Goal: Task Accomplishment & Management: Manage account settings

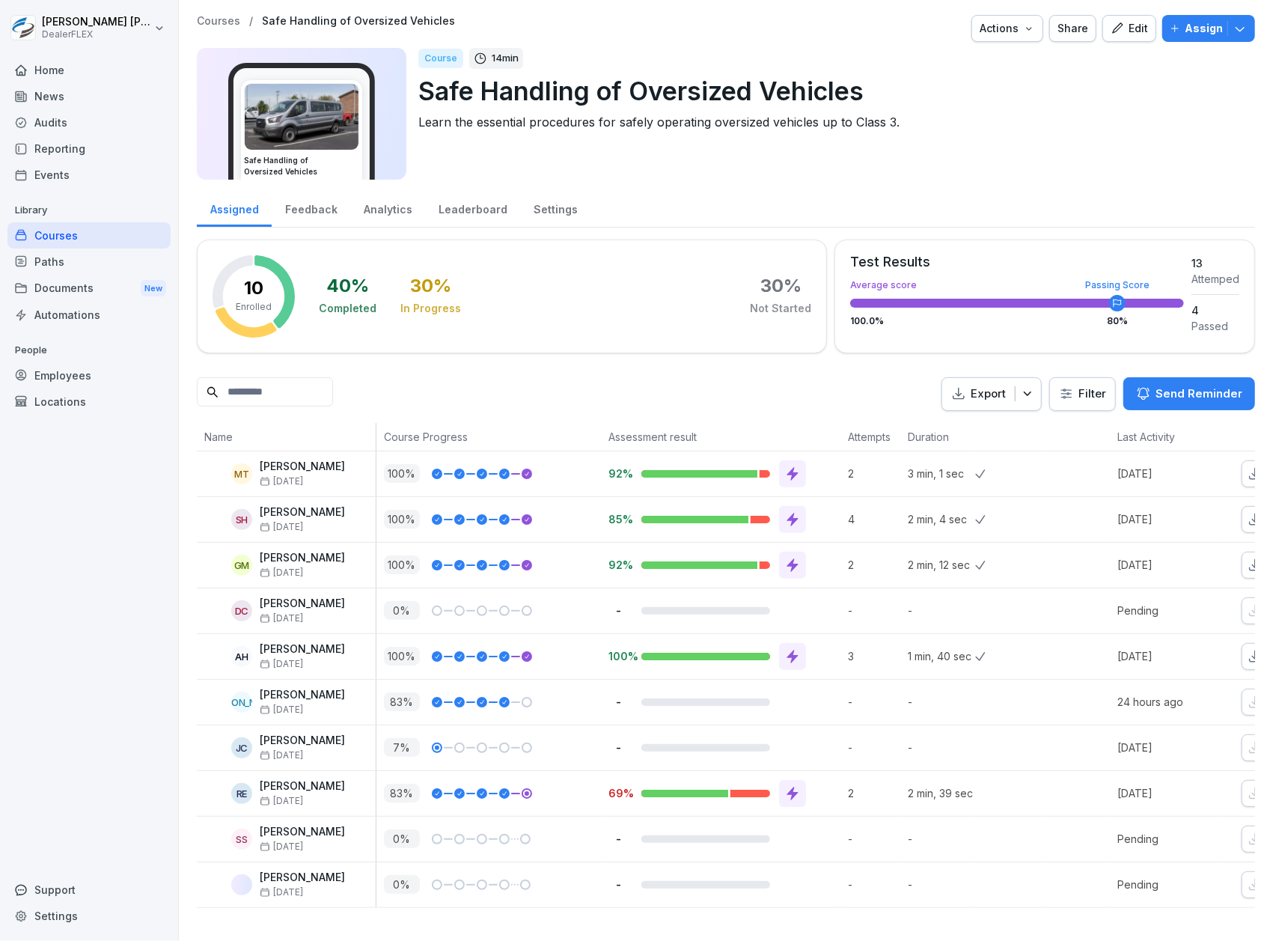
click at [322, 389] on input at bounding box center [265, 391] width 136 height 29
click at [96, 243] on div "Courses" at bounding box center [88, 235] width 163 height 26
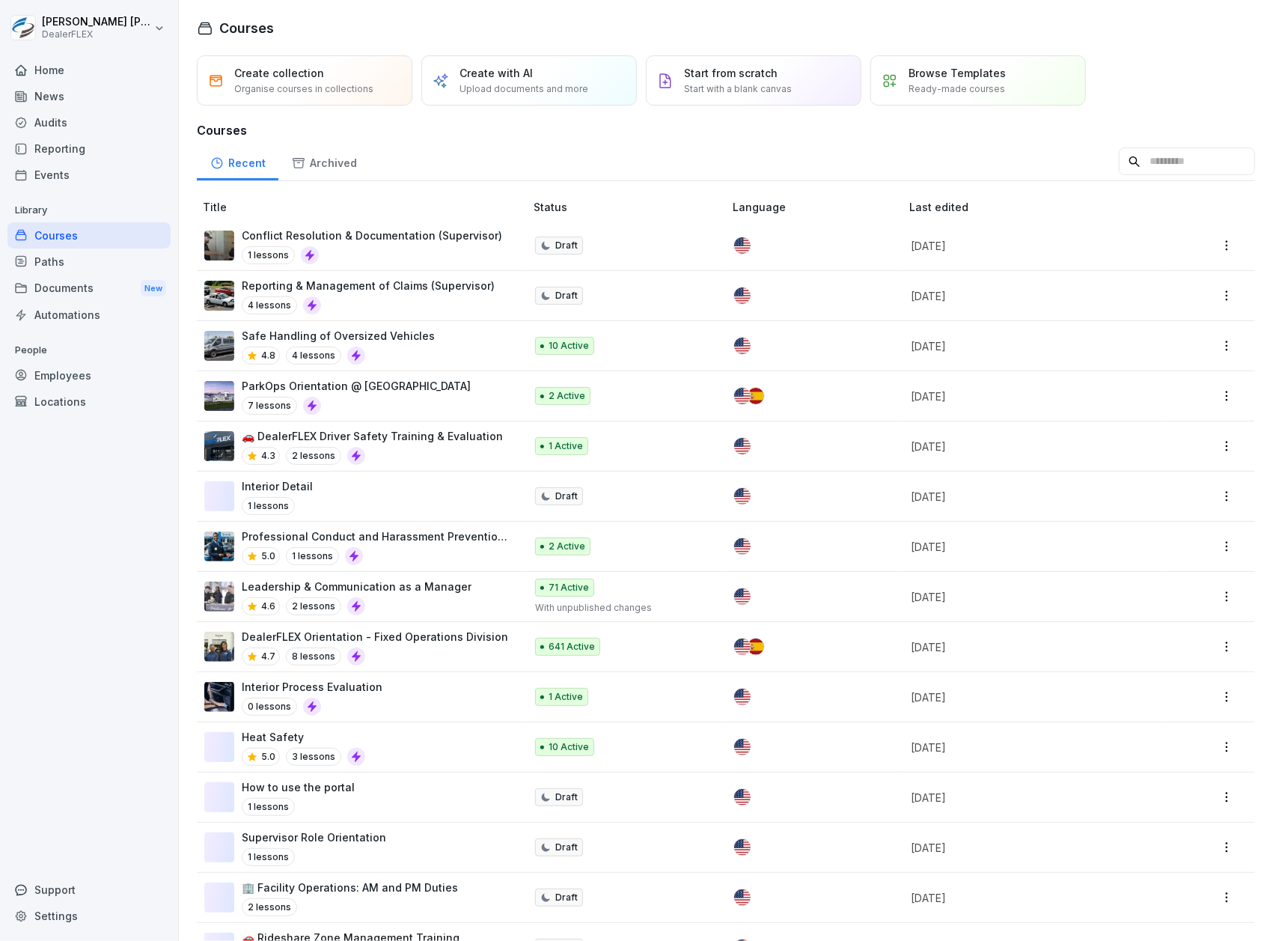
click at [129, 259] on div "Paths" at bounding box center [88, 262] width 163 height 26
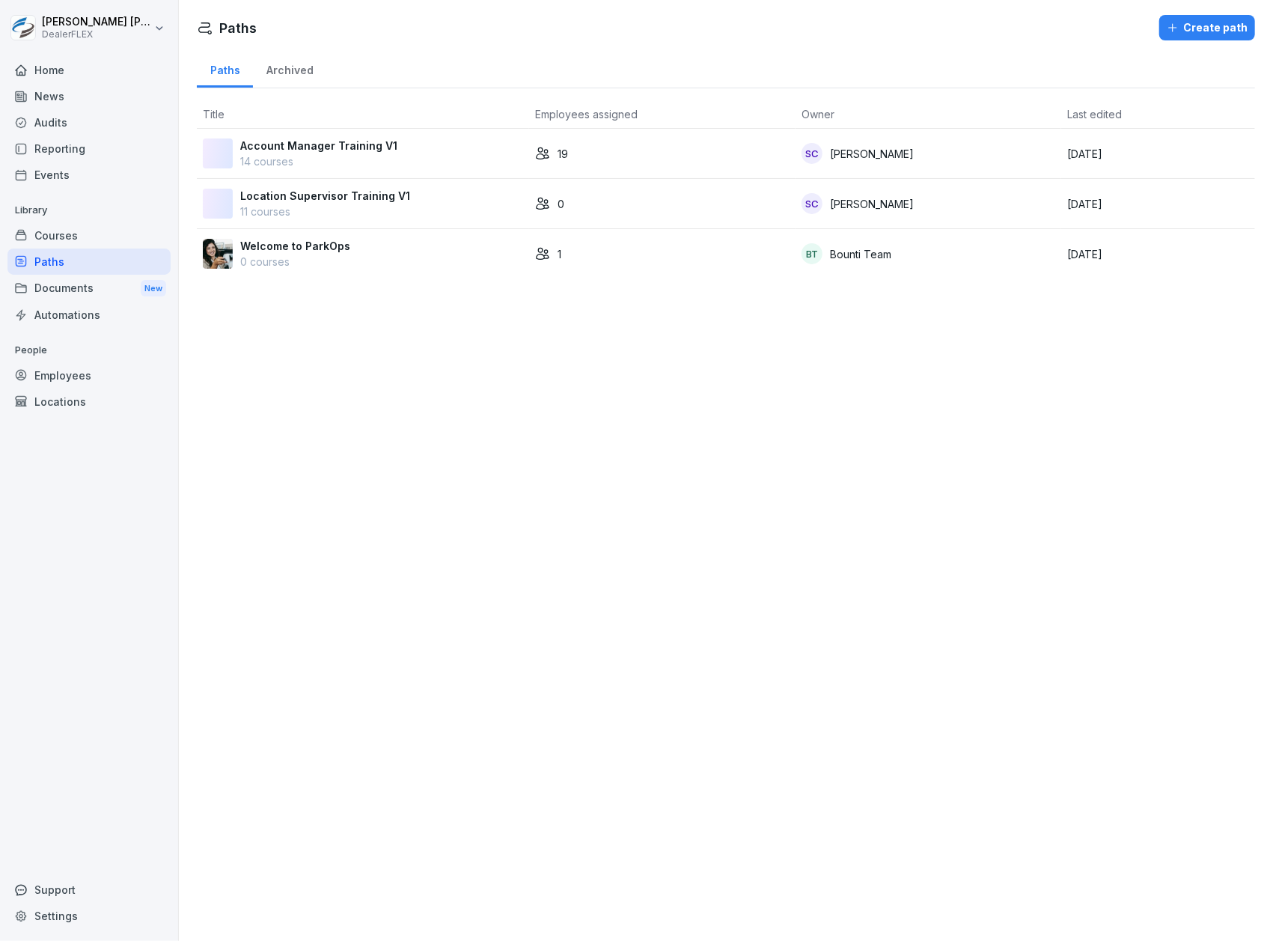
click at [719, 159] on div "19" at bounding box center [662, 154] width 255 height 16
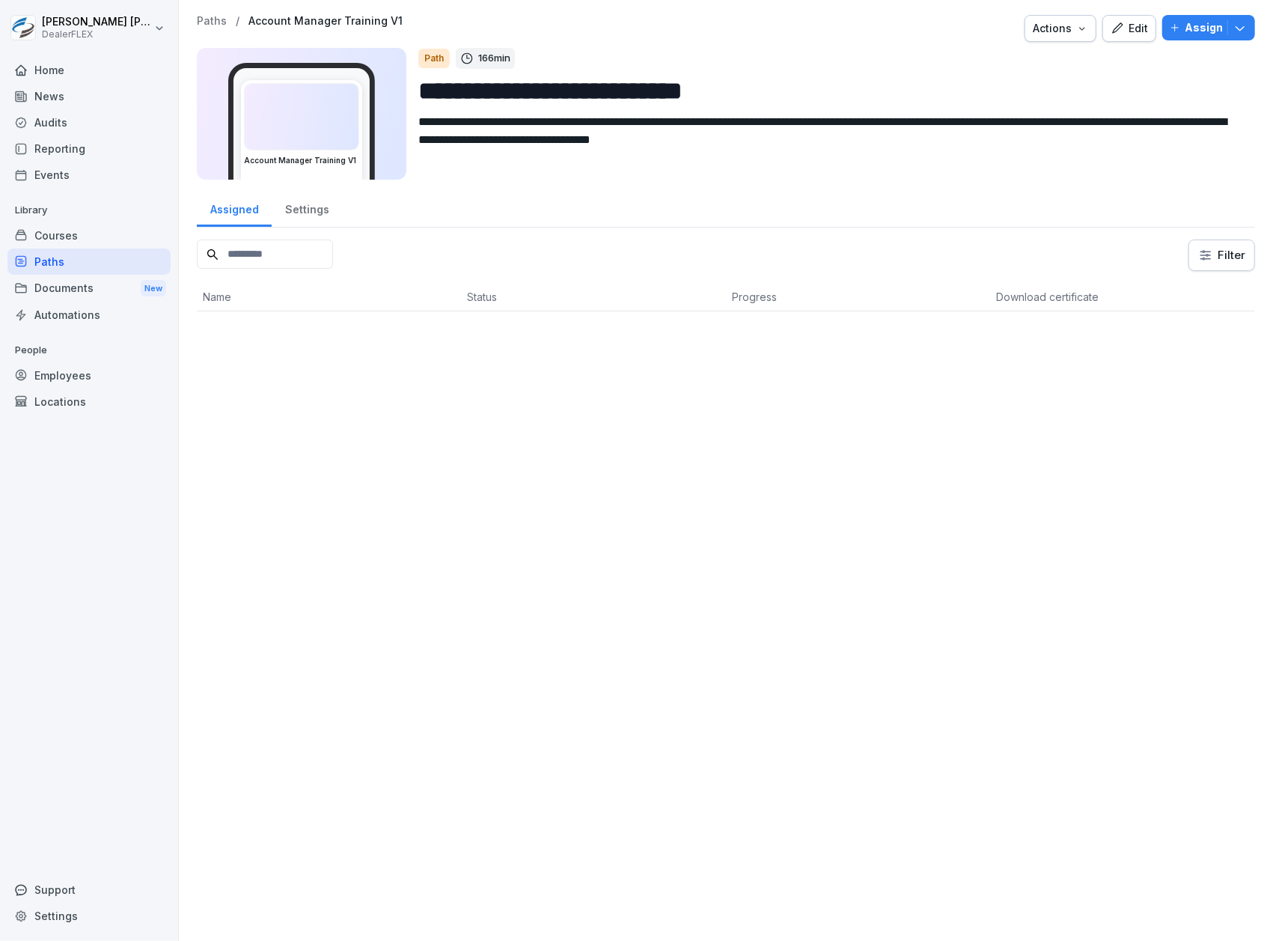
click at [1185, 34] on p "Assign" at bounding box center [1204, 27] width 38 height 16
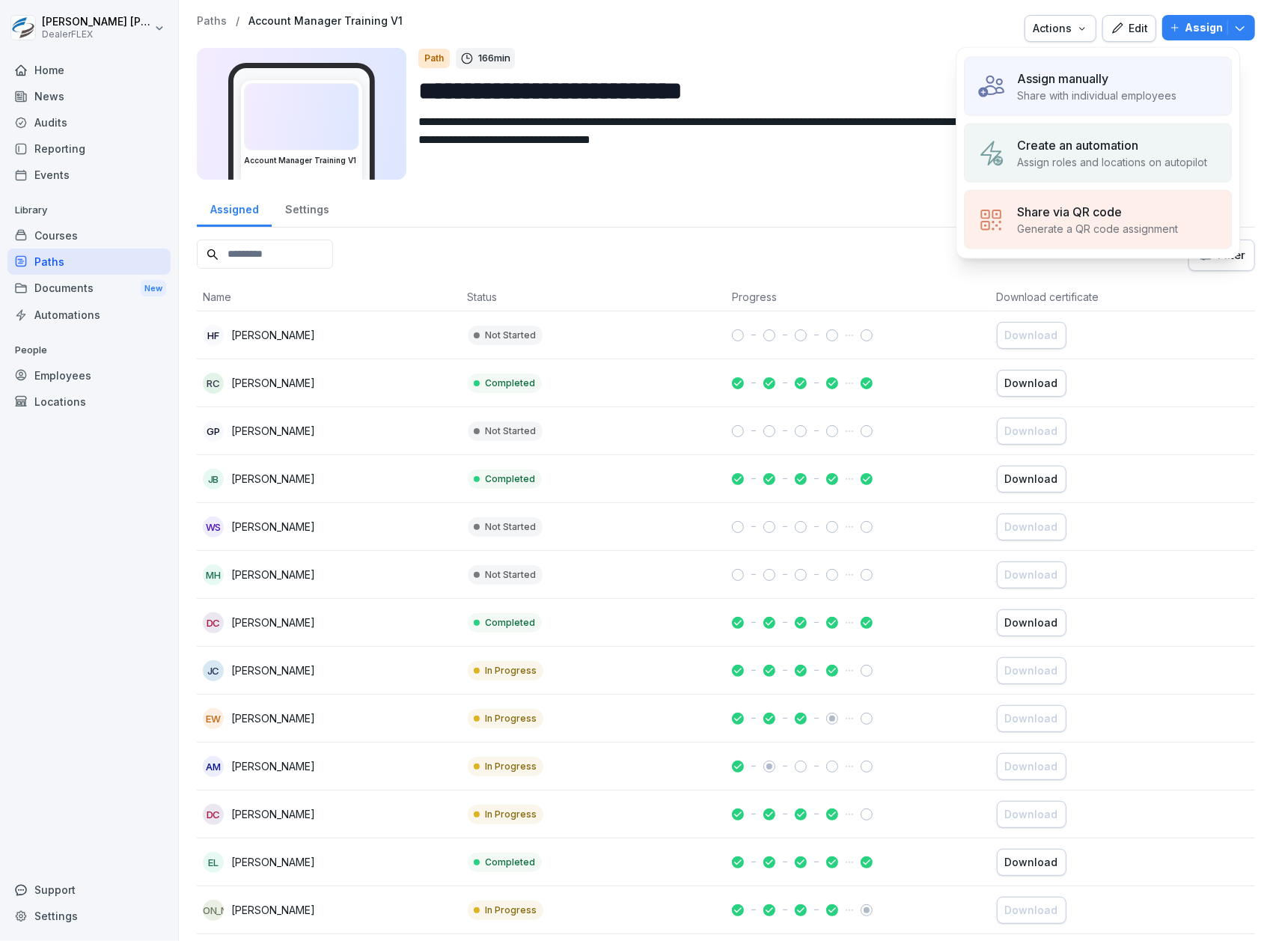
click at [1171, 93] on p "Share with individual employees" at bounding box center [1096, 96] width 159 height 16
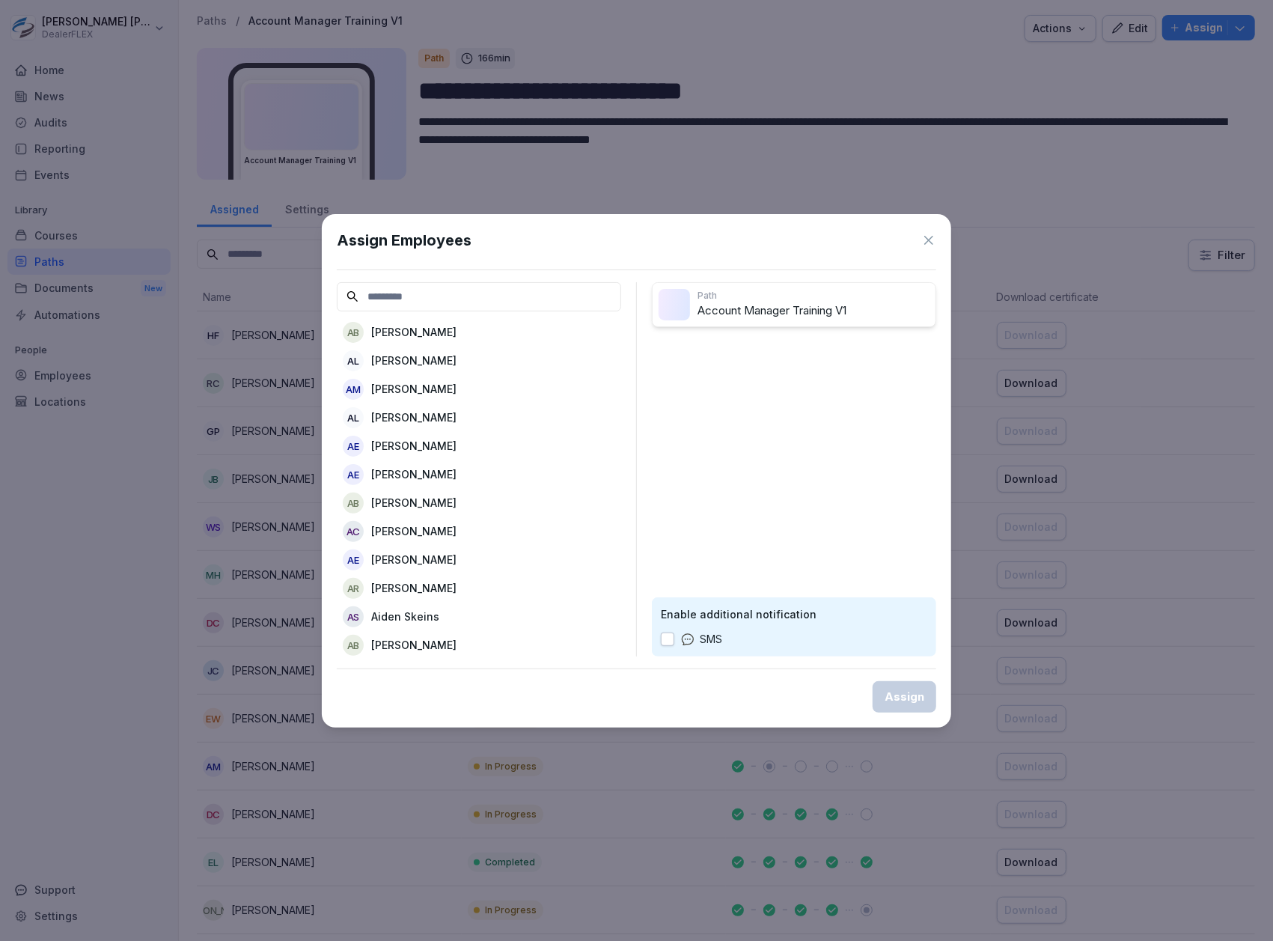
click at [529, 298] on input at bounding box center [479, 296] width 284 height 29
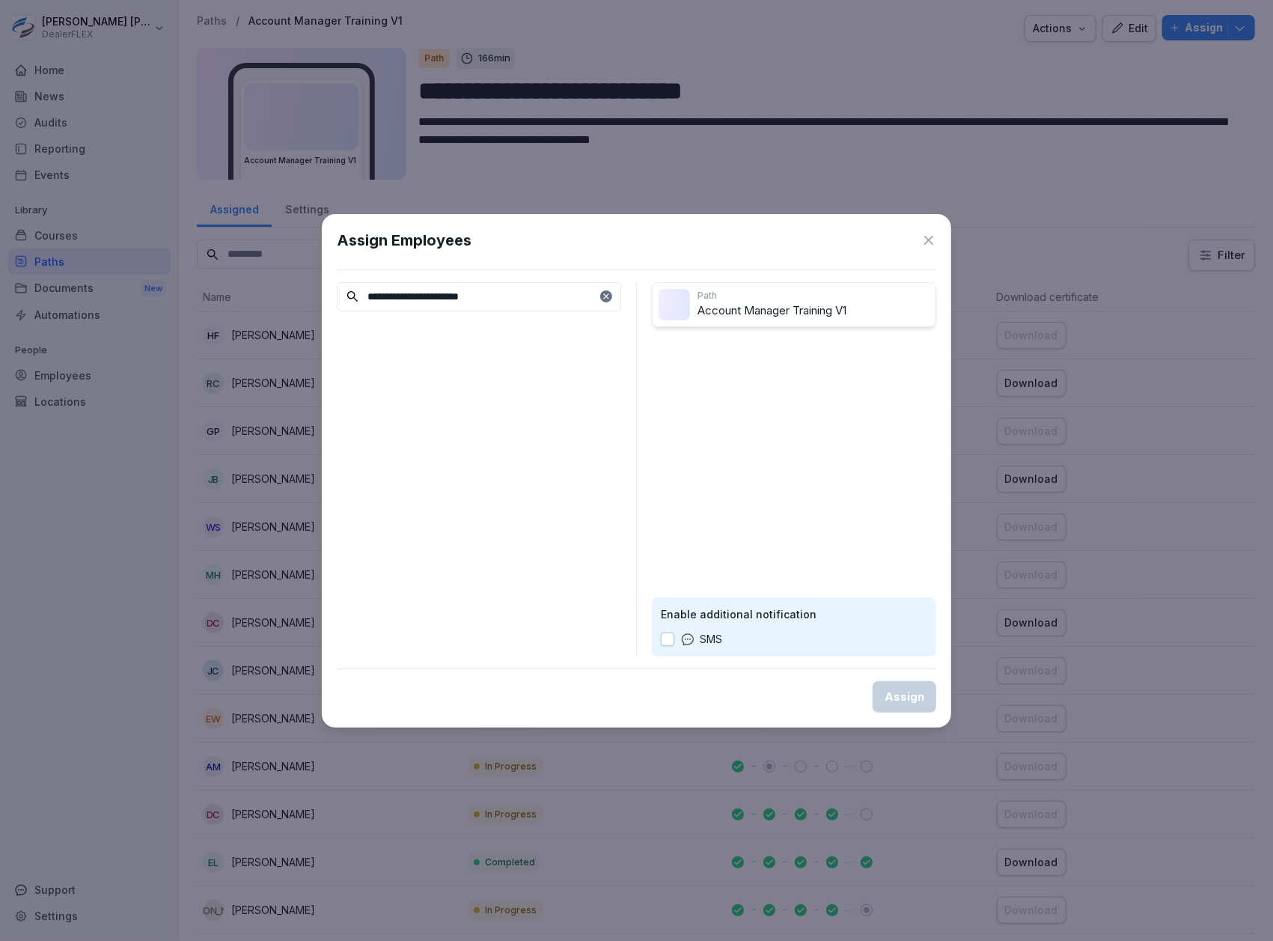
type input "**********"
click at [926, 244] on icon at bounding box center [929, 240] width 15 height 15
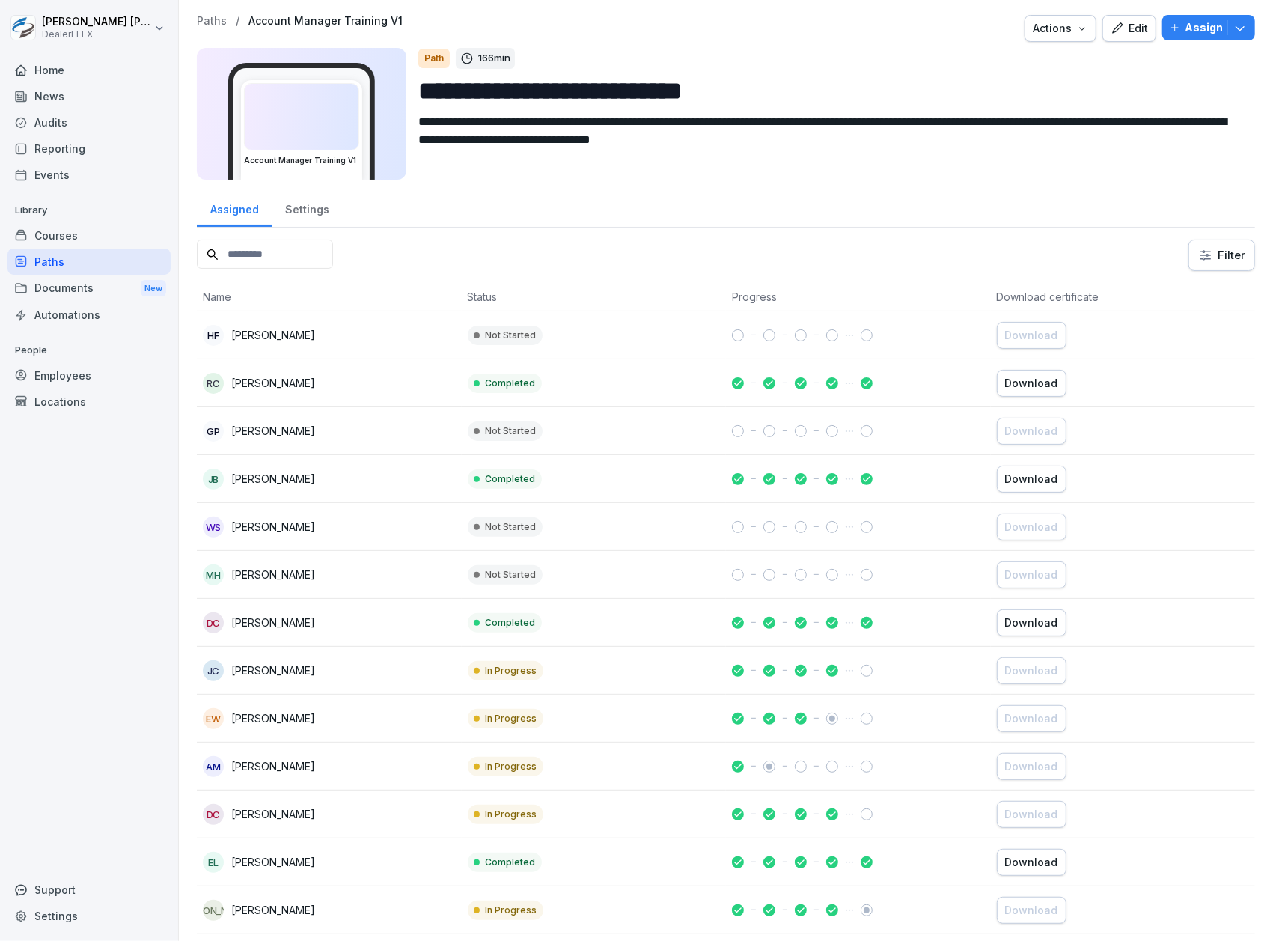
drag, startPoint x: 79, startPoint y: 356, endPoint x: 85, endPoint y: 368, distance: 13.4
click at [82, 361] on div "People Employees Locations" at bounding box center [88, 376] width 163 height 76
click at [85, 369] on div "Employees" at bounding box center [88, 375] width 163 height 26
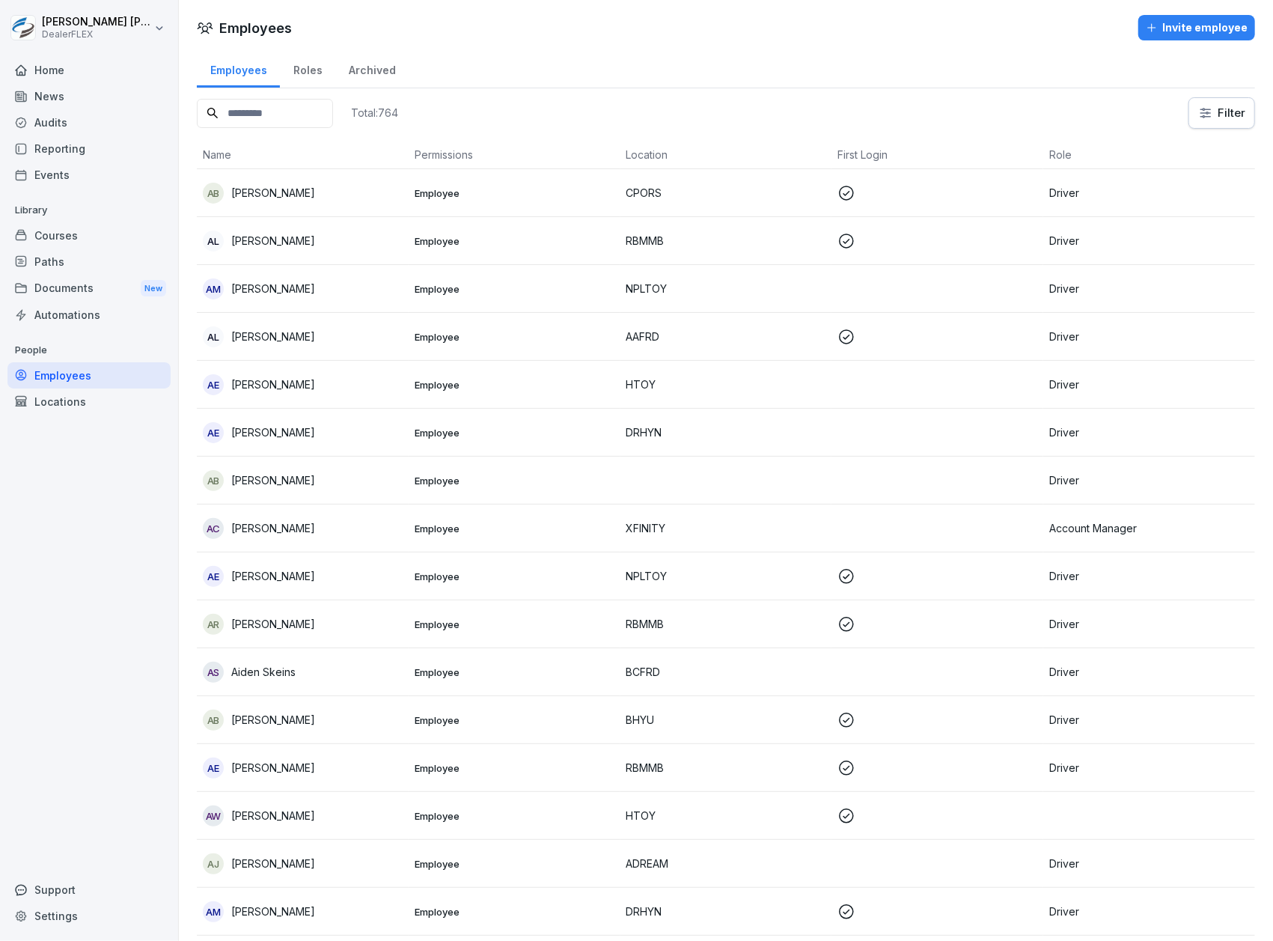
click at [273, 109] on input at bounding box center [265, 113] width 136 height 29
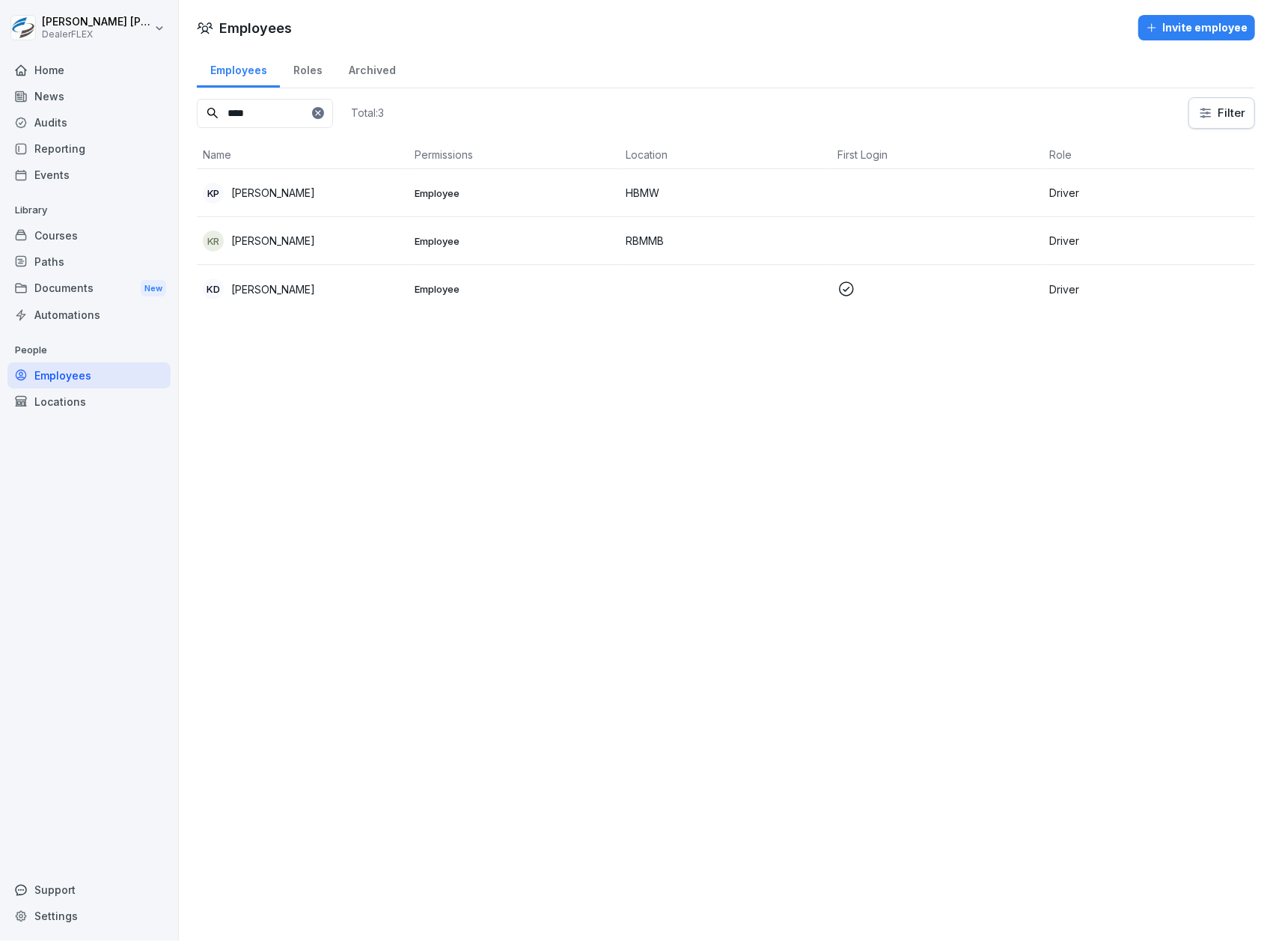
type input "****"
click at [858, 234] on td at bounding box center [938, 241] width 212 height 48
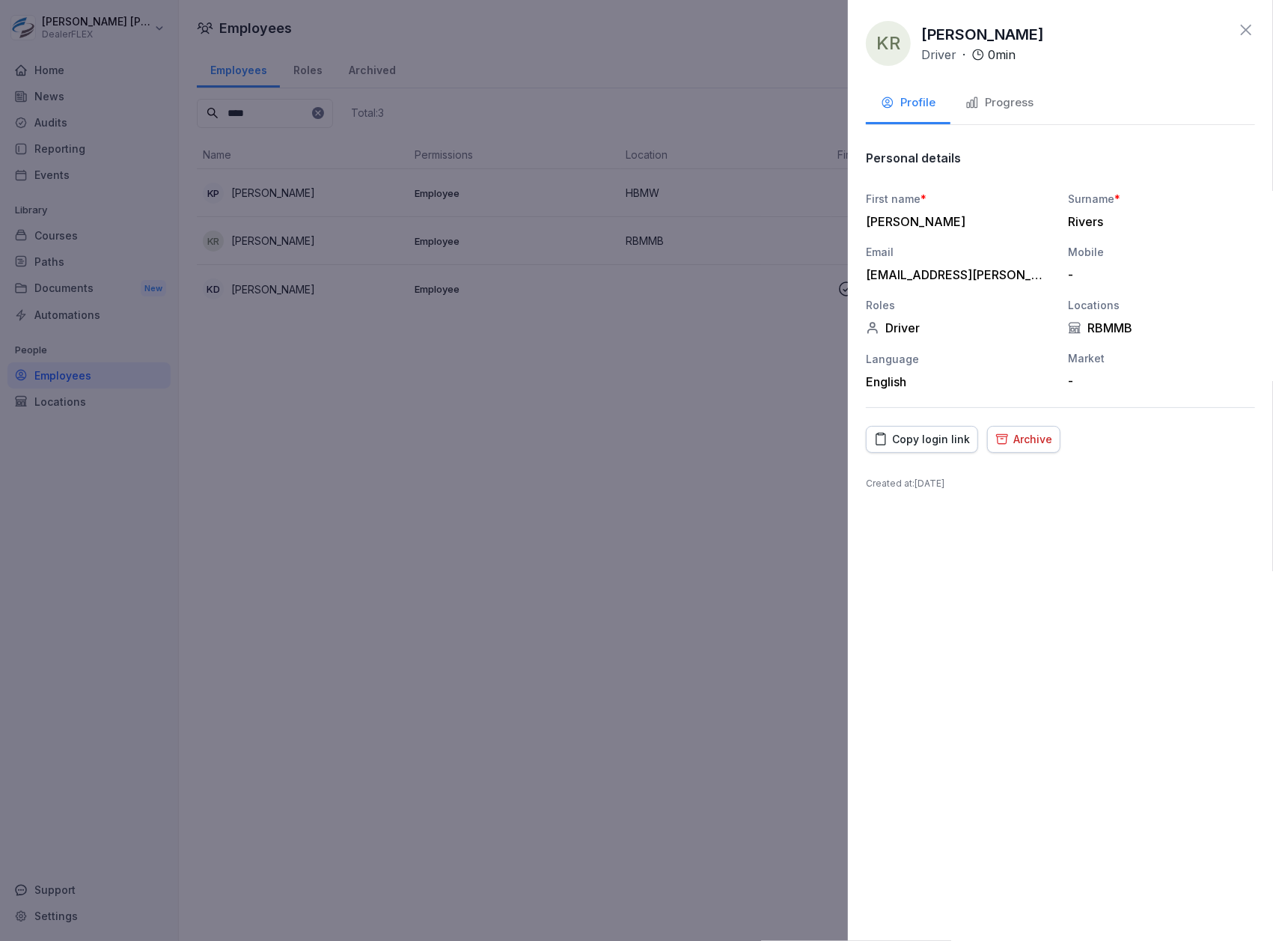
click at [1009, 103] on div "Progress" at bounding box center [1000, 102] width 68 height 17
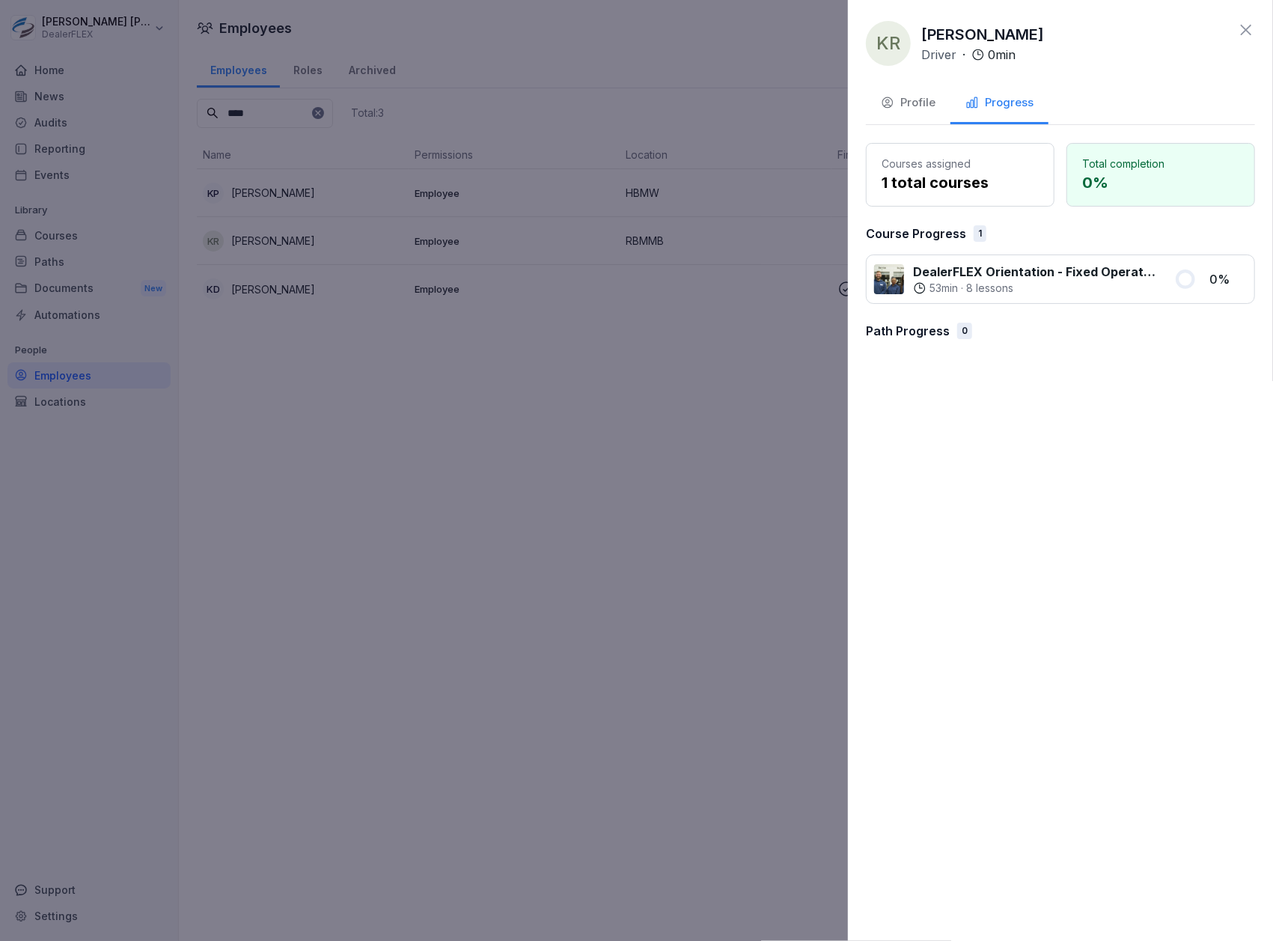
click at [911, 115] on button "Profile" at bounding box center [908, 104] width 85 height 40
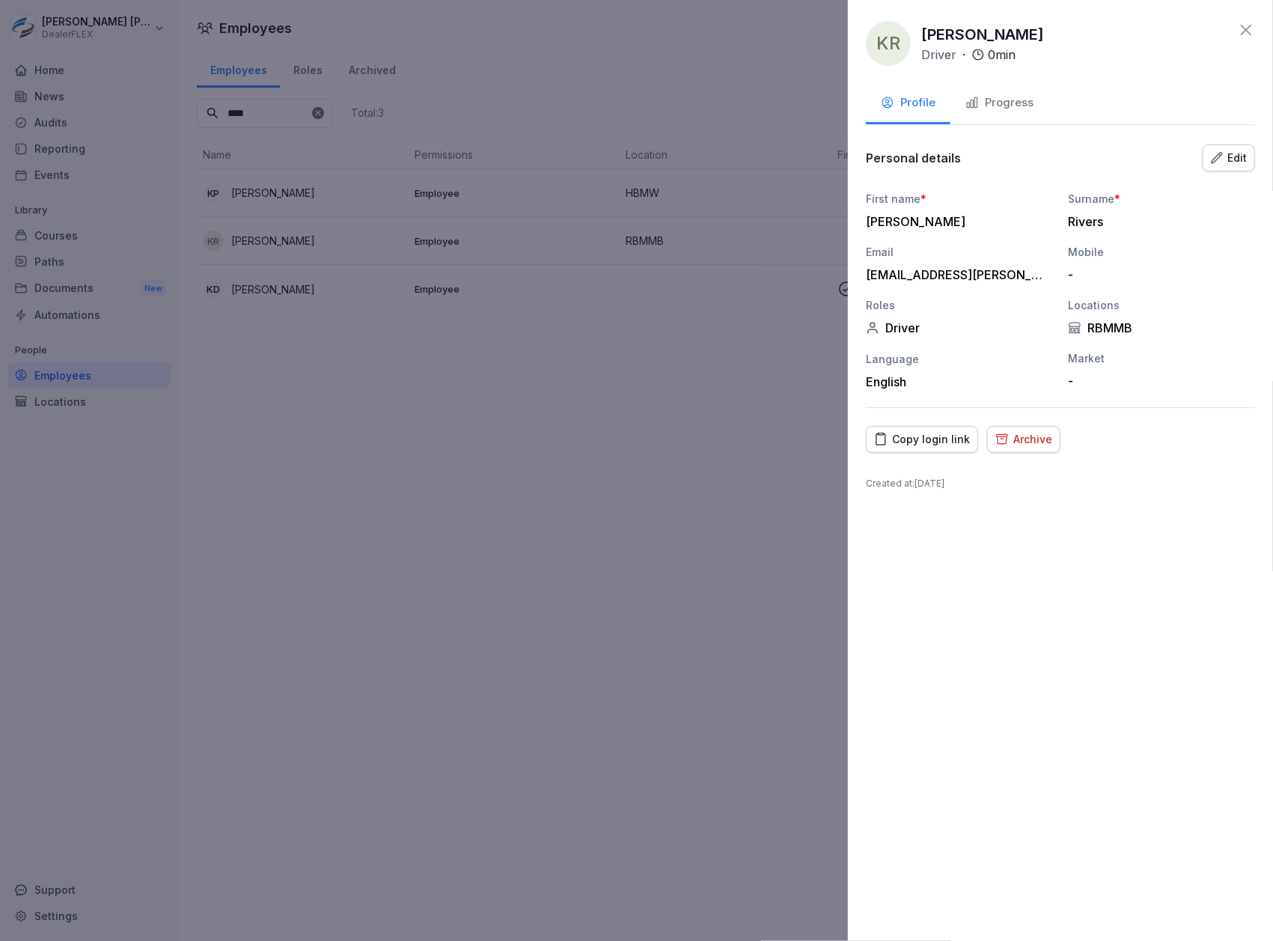
click at [353, 249] on div at bounding box center [636, 470] width 1273 height 941
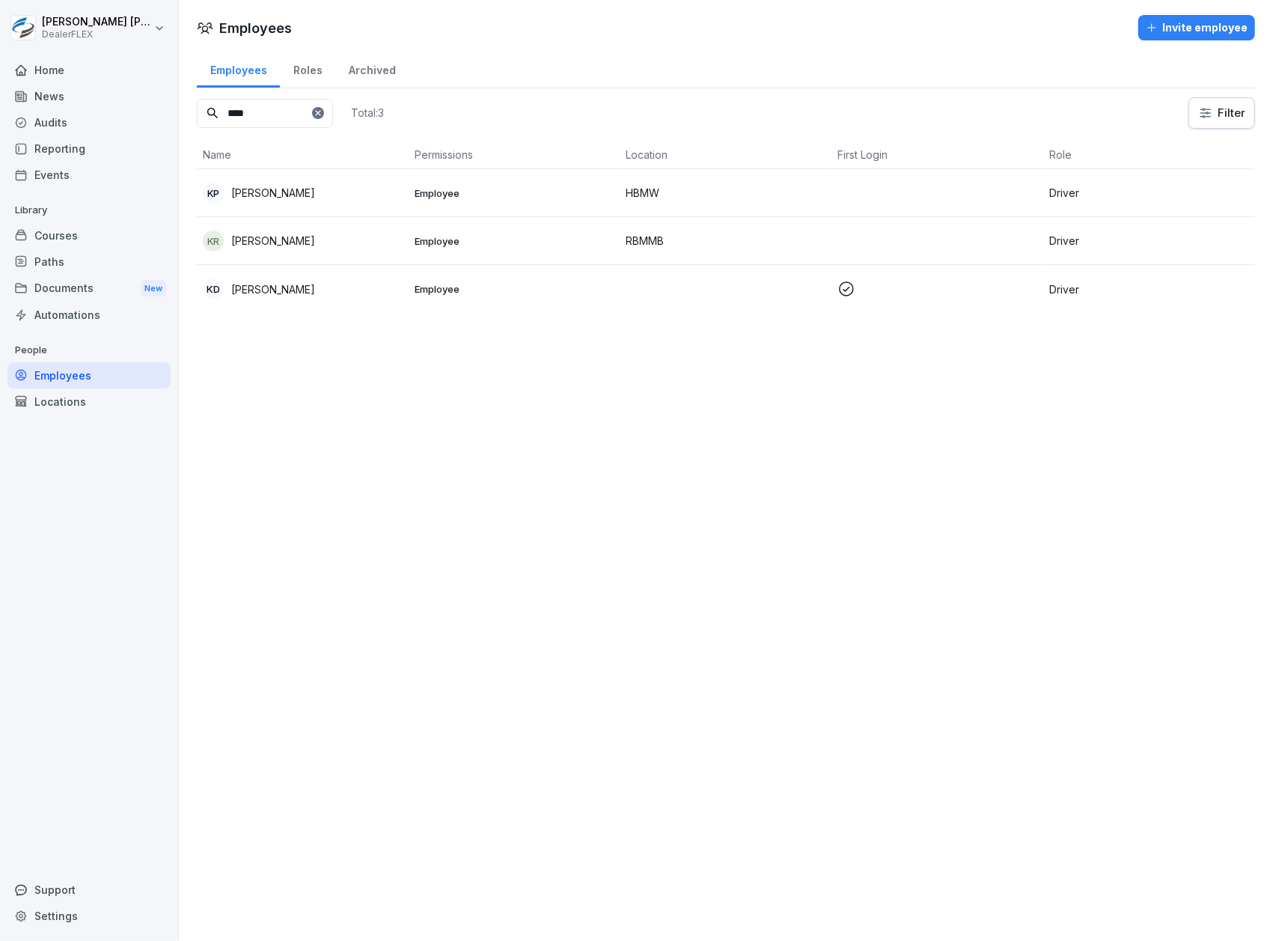
click at [73, 252] on div "Paths" at bounding box center [88, 262] width 163 height 26
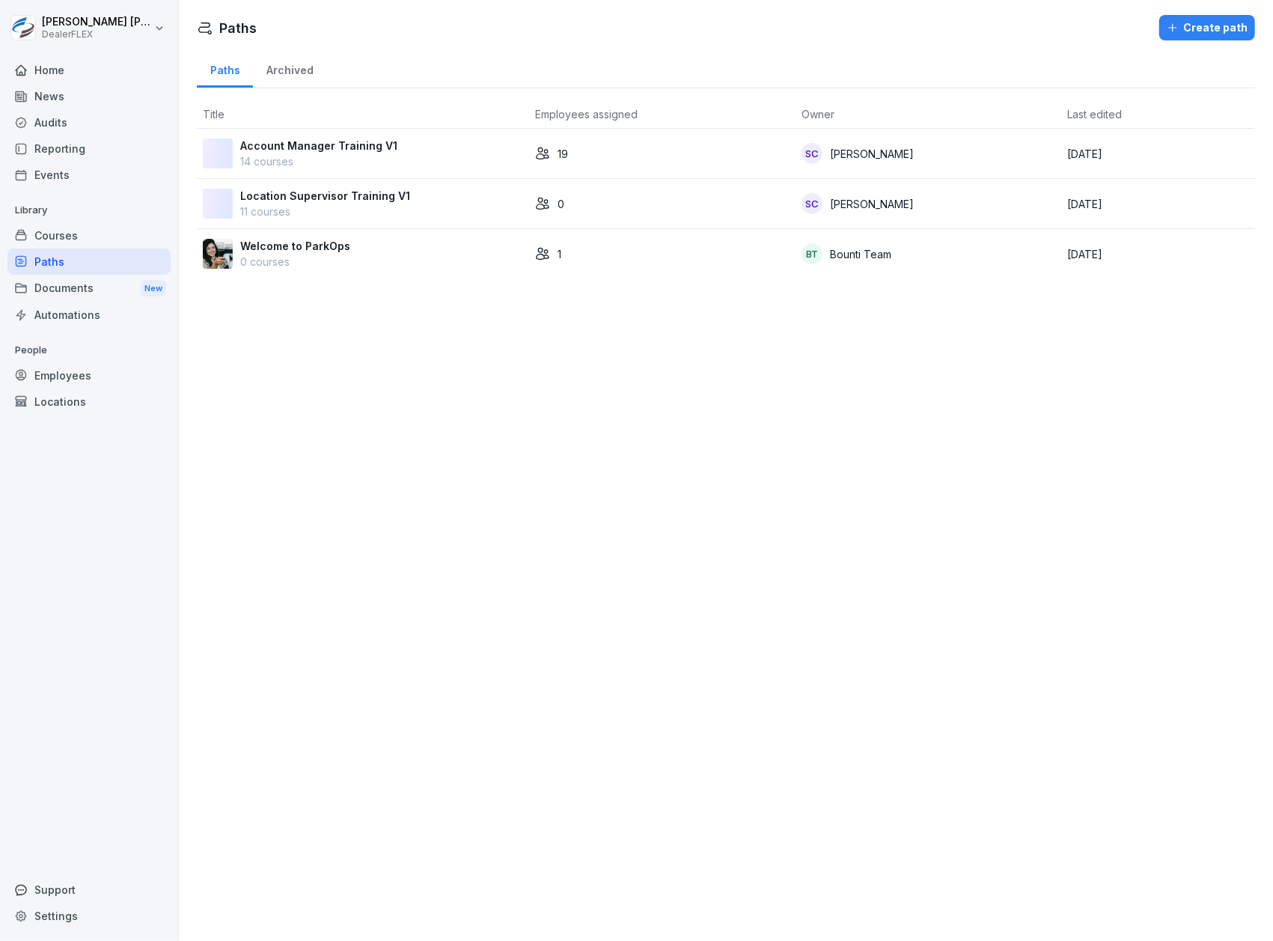
click at [387, 153] on p "Account Manager Training V1" at bounding box center [318, 146] width 157 height 16
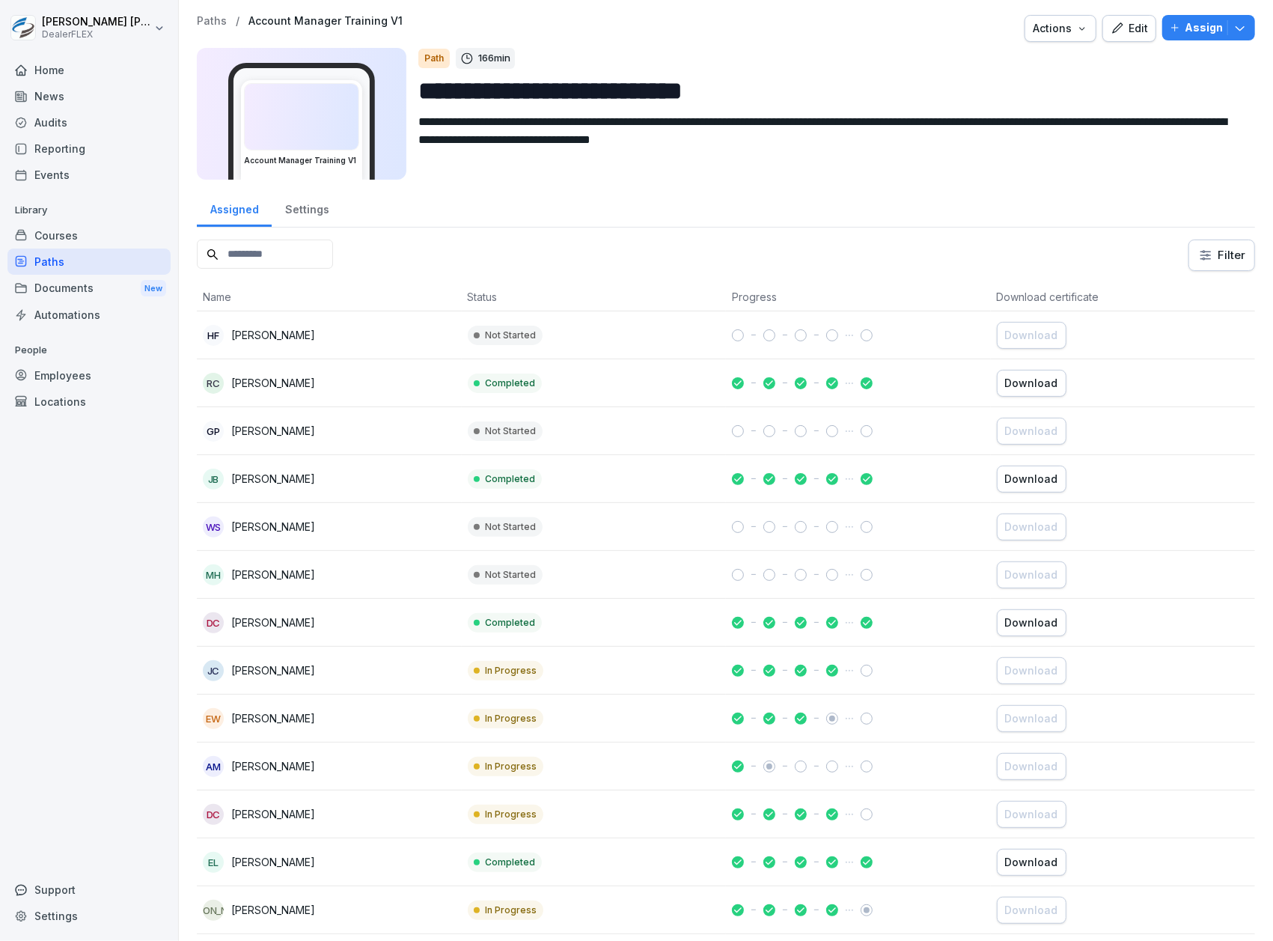
click at [1185, 31] on p "Assign" at bounding box center [1204, 27] width 38 height 16
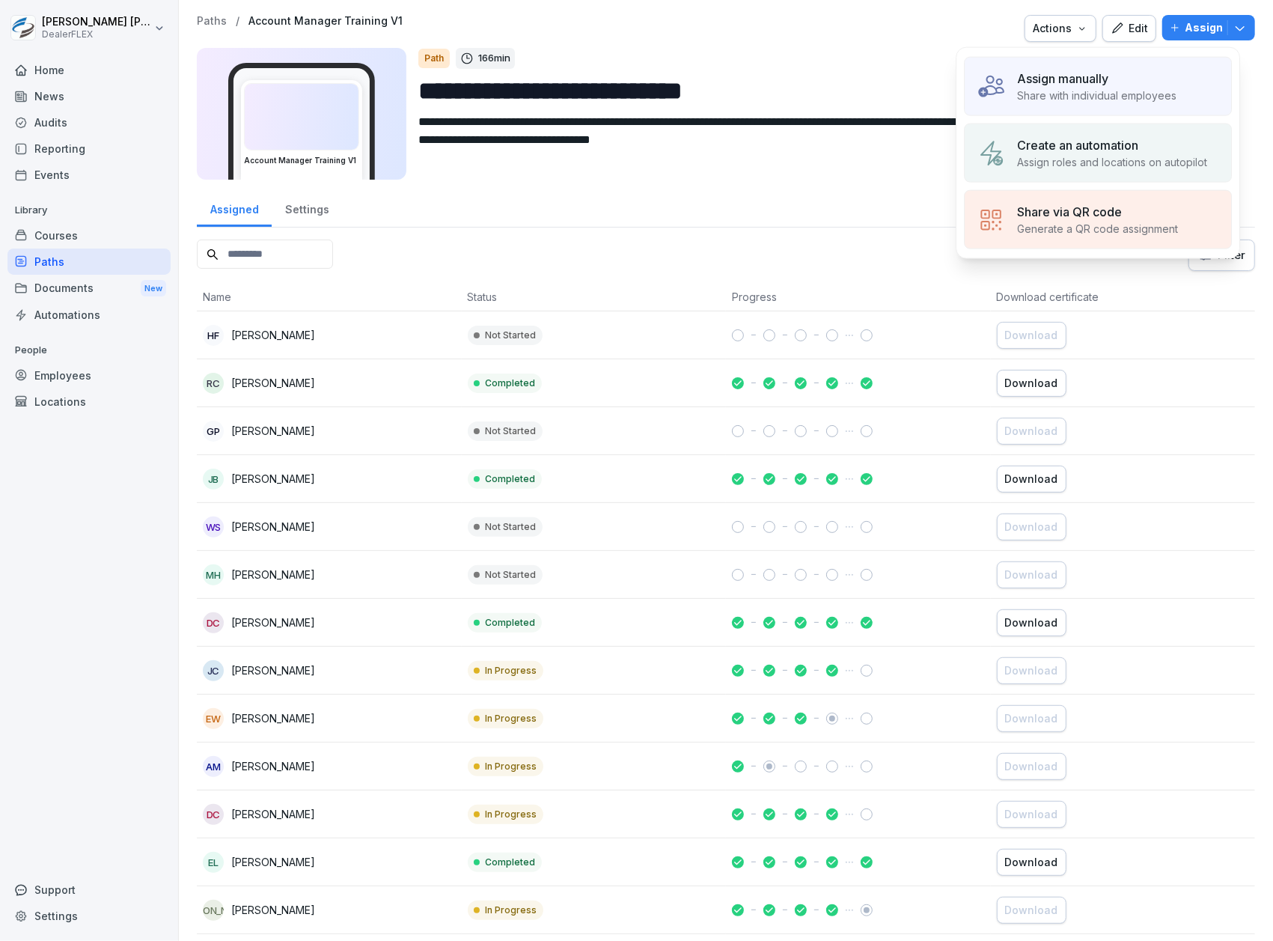
click at [1147, 79] on div "Assign manually" at bounding box center [1096, 79] width 159 height 18
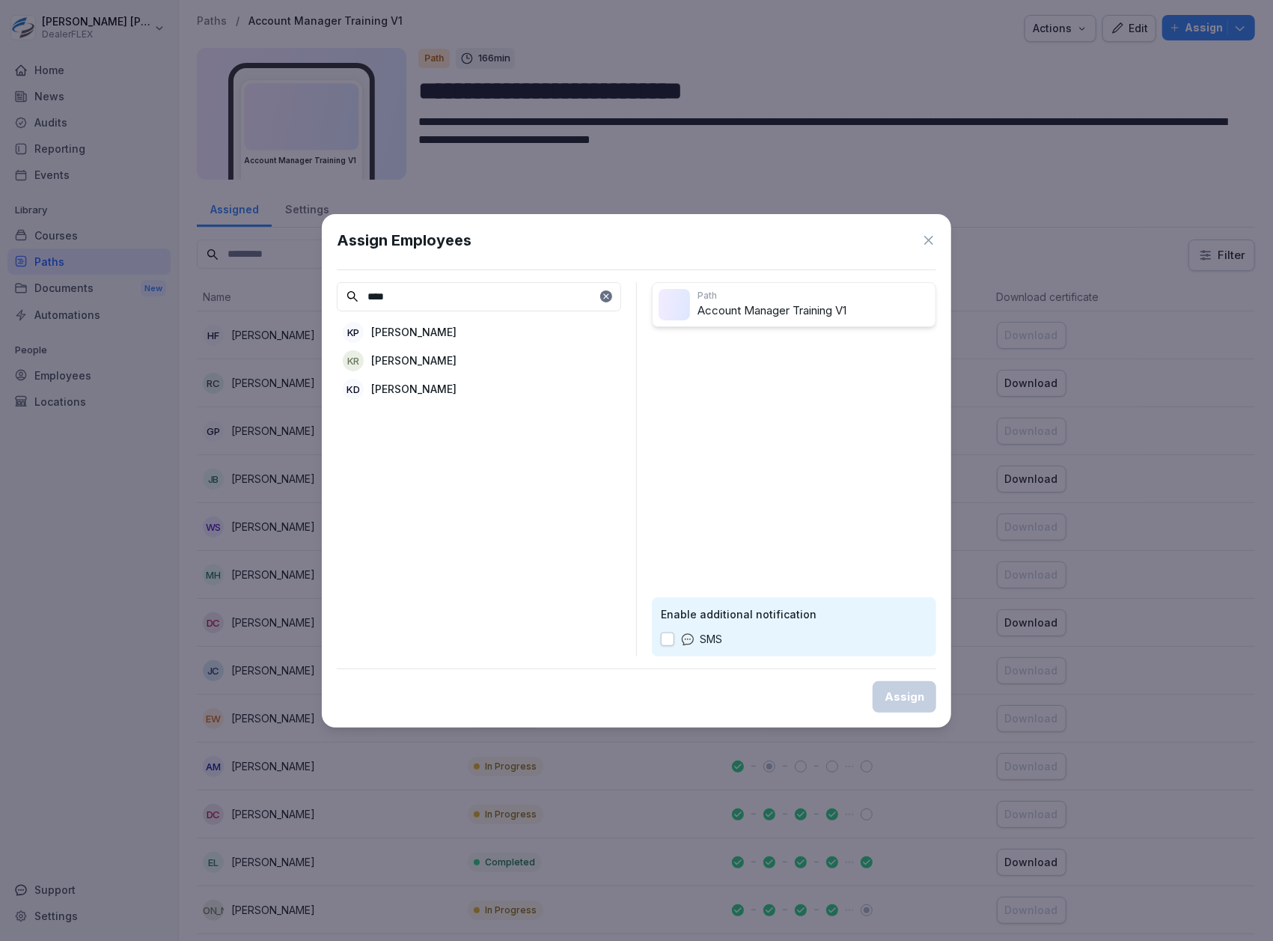
type input "****"
click at [497, 365] on div "KR Kelvin Rivers" at bounding box center [479, 360] width 284 height 27
click at [900, 696] on div "Assign" at bounding box center [905, 697] width 40 height 16
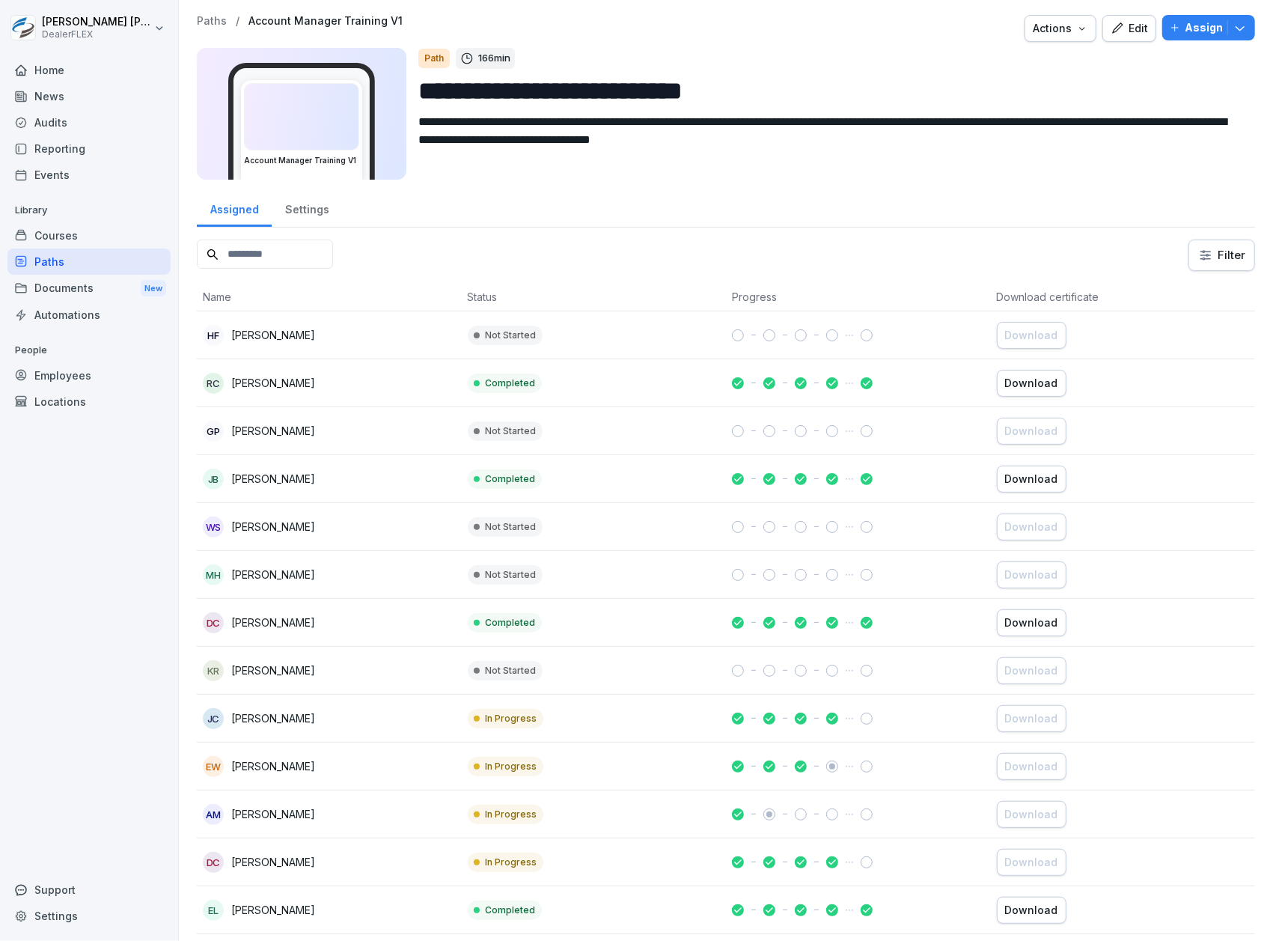
click at [1198, 28] on p "Assign" at bounding box center [1204, 27] width 38 height 16
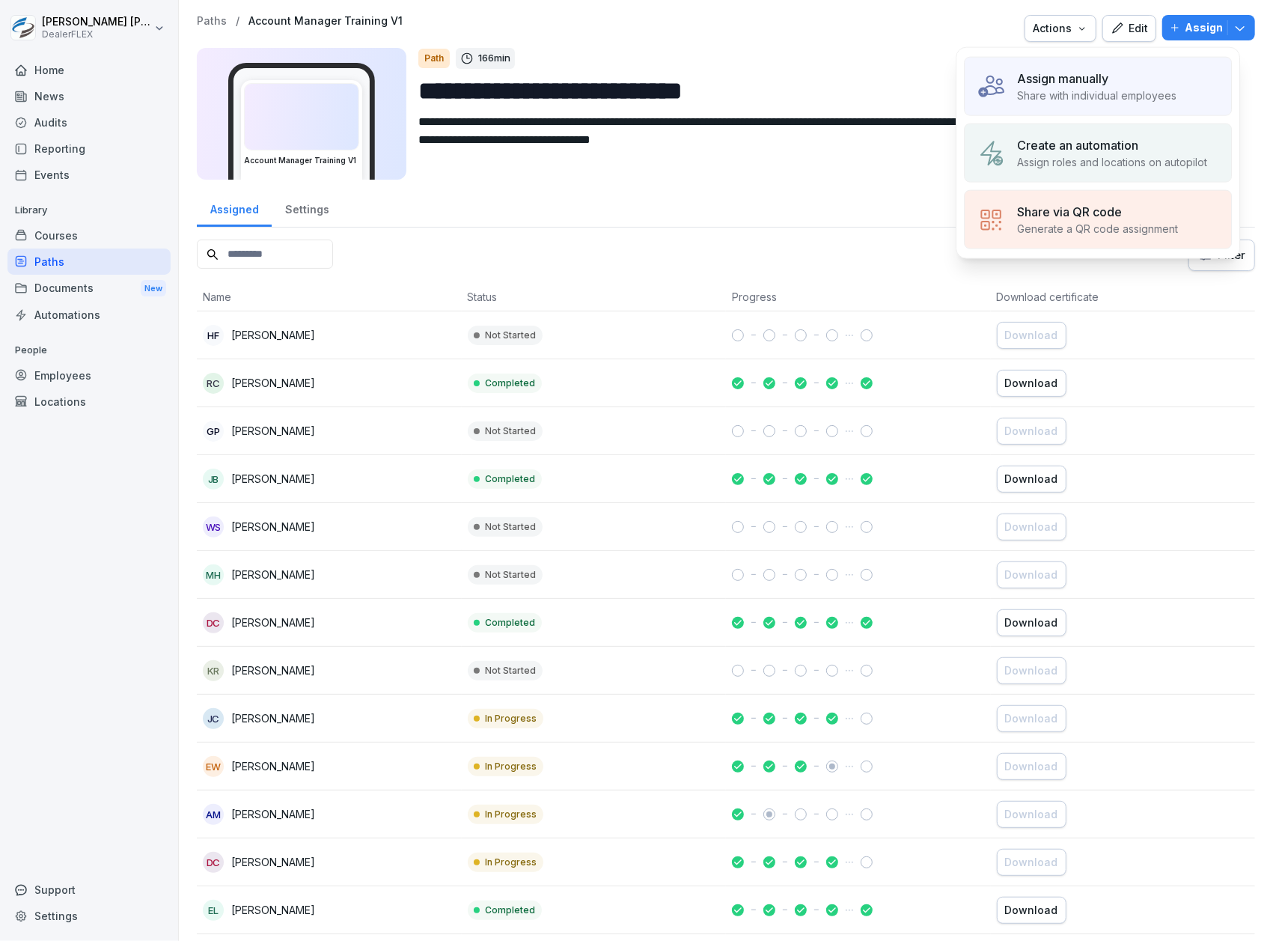
click at [1174, 70] on div "Assign manually" at bounding box center [1096, 79] width 159 height 18
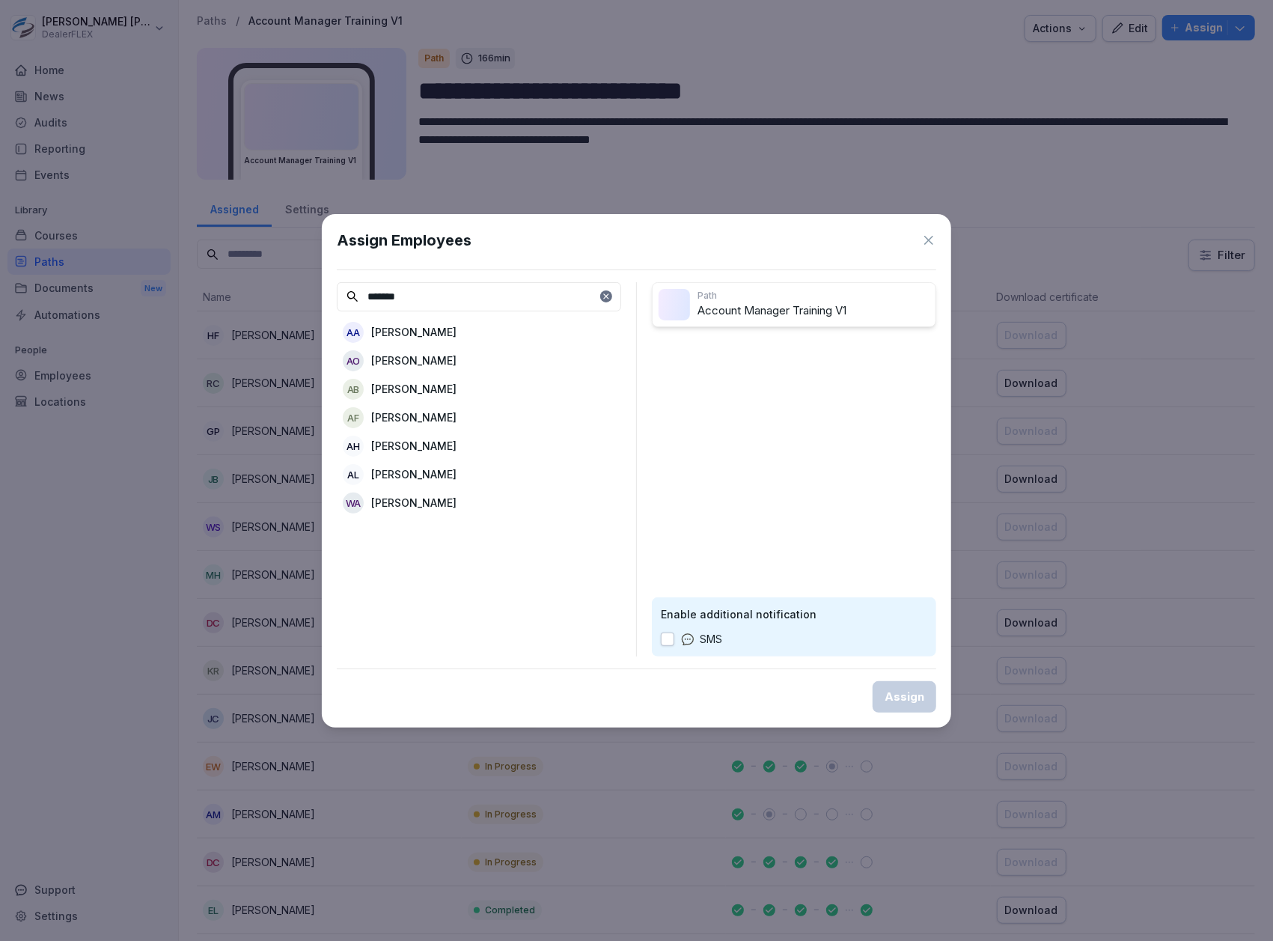
type input "*******"
click at [933, 237] on icon at bounding box center [929, 240] width 15 height 15
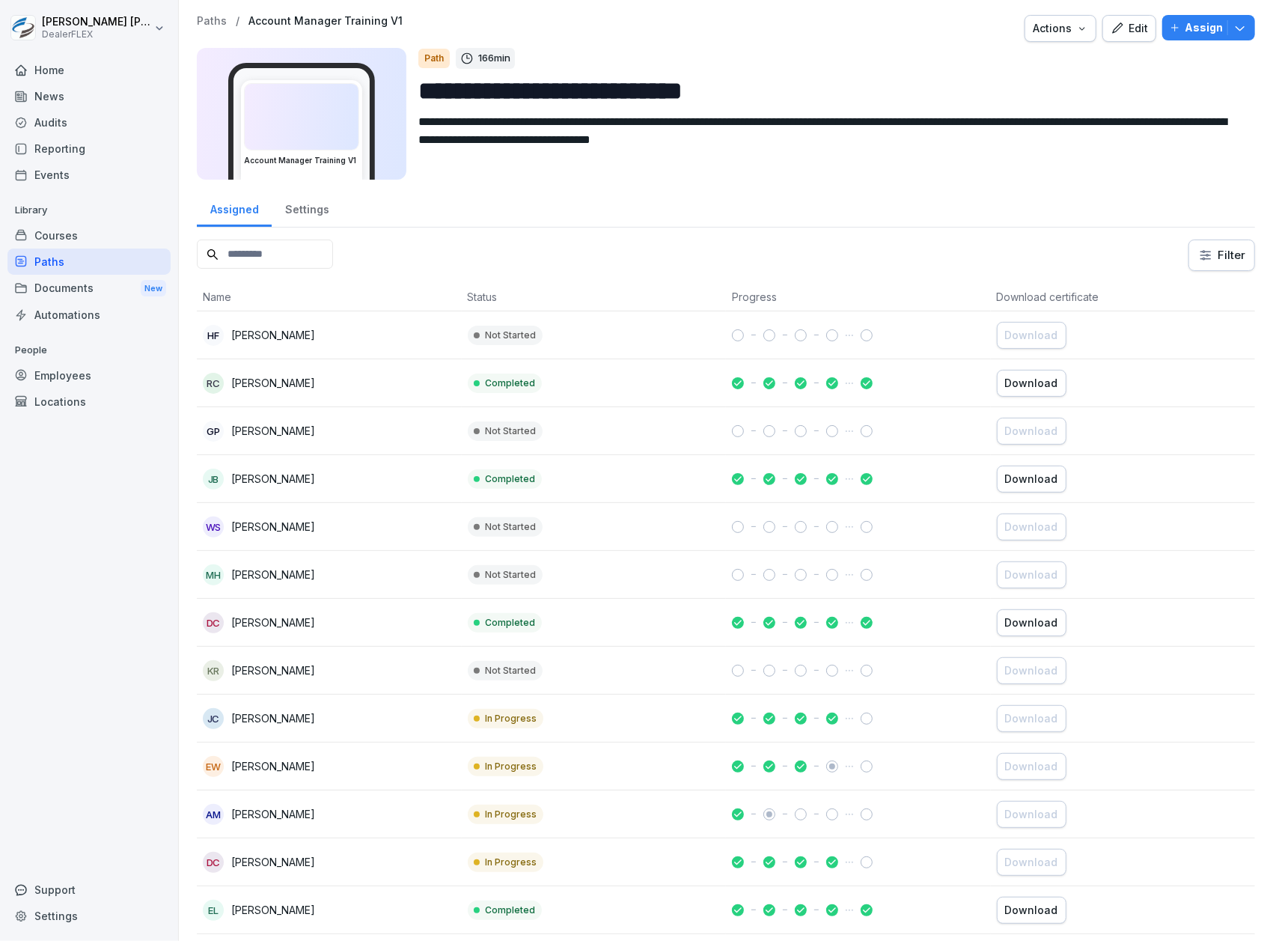
click at [133, 382] on div "Employees" at bounding box center [88, 375] width 163 height 26
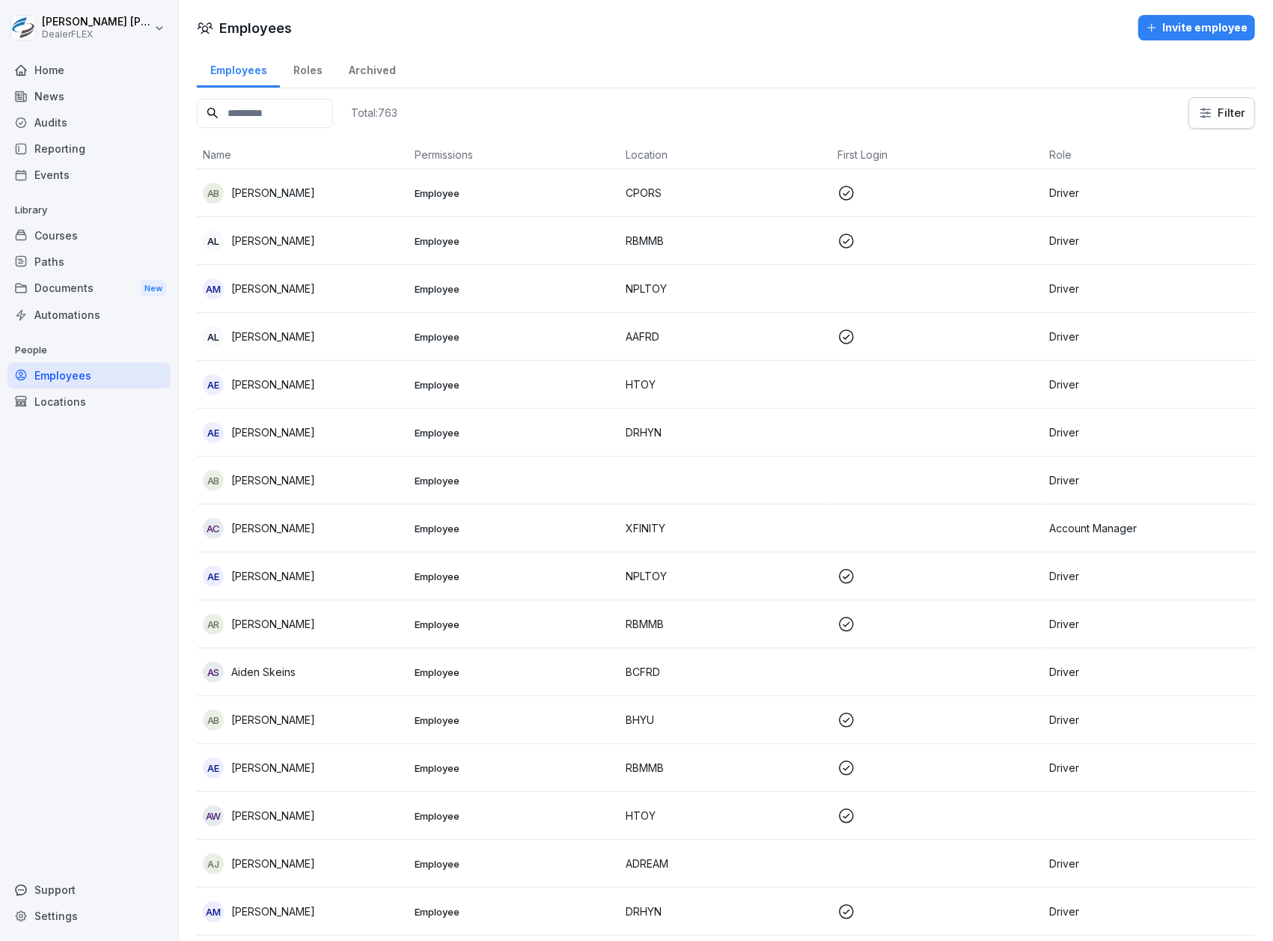
click at [1196, 28] on div "Invite employee" at bounding box center [1197, 27] width 102 height 16
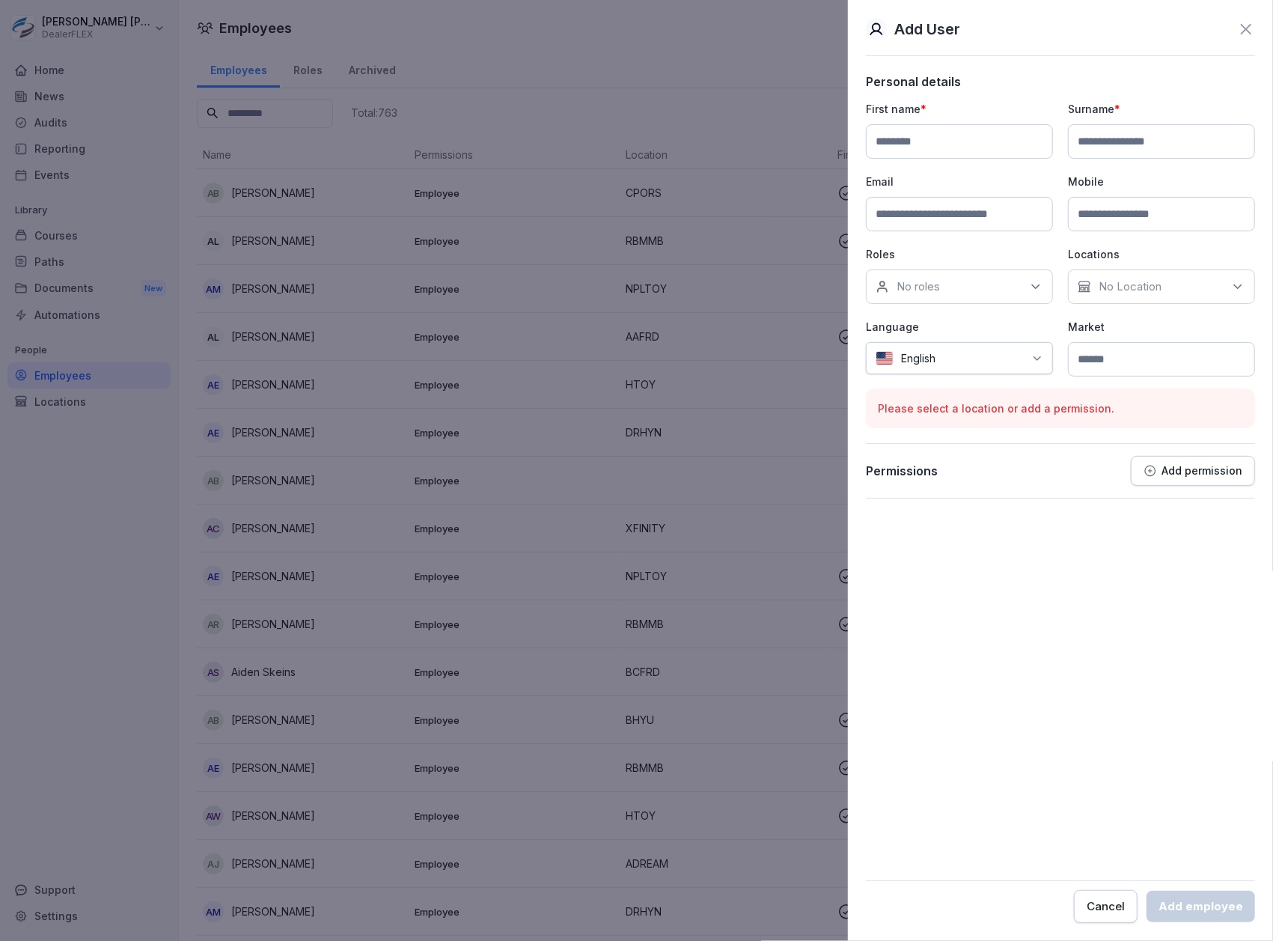
click at [925, 144] on input at bounding box center [959, 141] width 187 height 34
type input "*******"
type input "********"
click at [1012, 296] on div "No roles" at bounding box center [959, 287] width 187 height 34
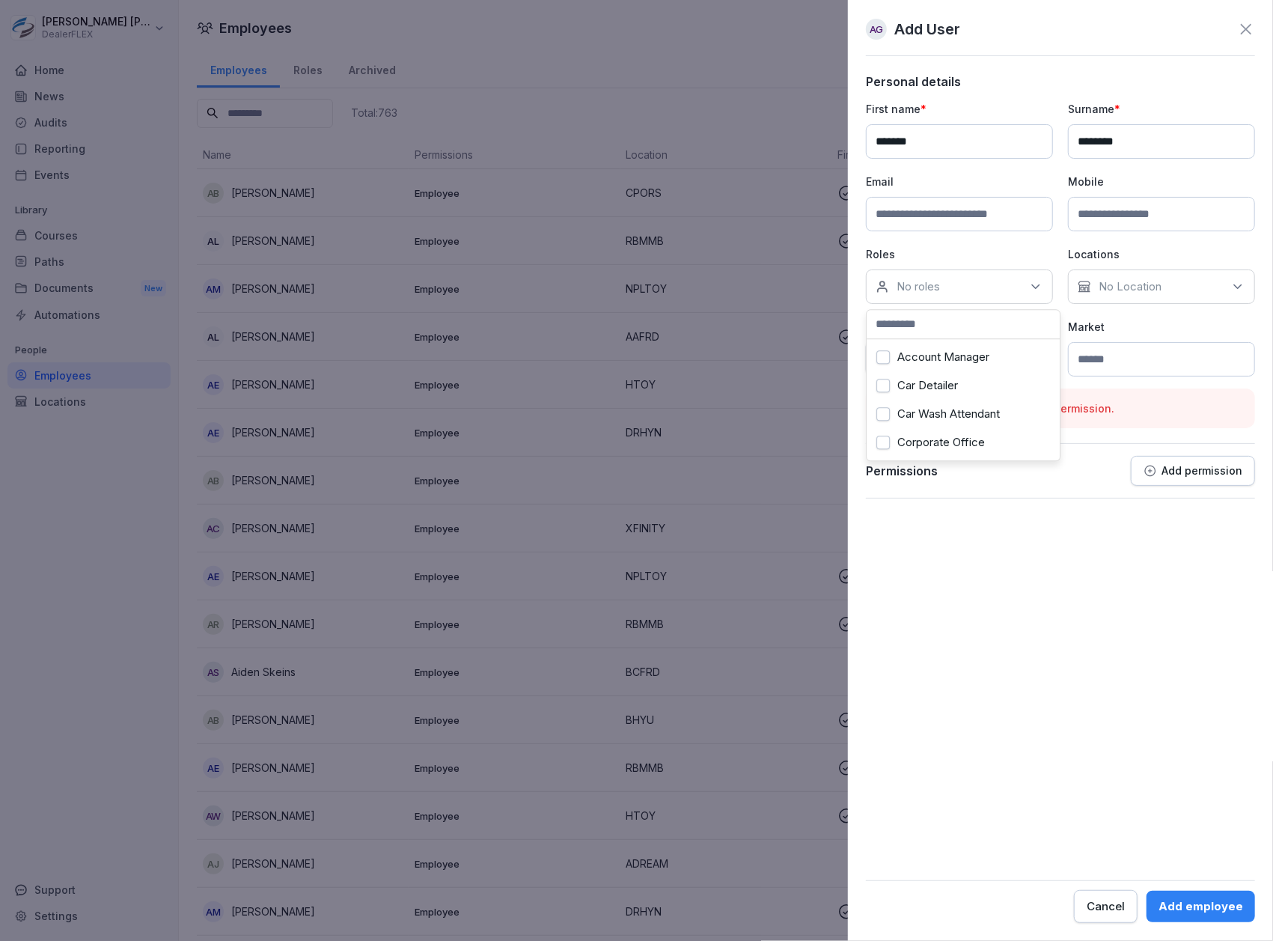
click at [968, 360] on label "Account Manager" at bounding box center [944, 356] width 92 height 13
click at [1142, 252] on p "Locations" at bounding box center [1161, 254] width 187 height 16
click at [1138, 367] on input at bounding box center [1161, 359] width 187 height 34
